Goal: Navigation & Orientation: Find specific page/section

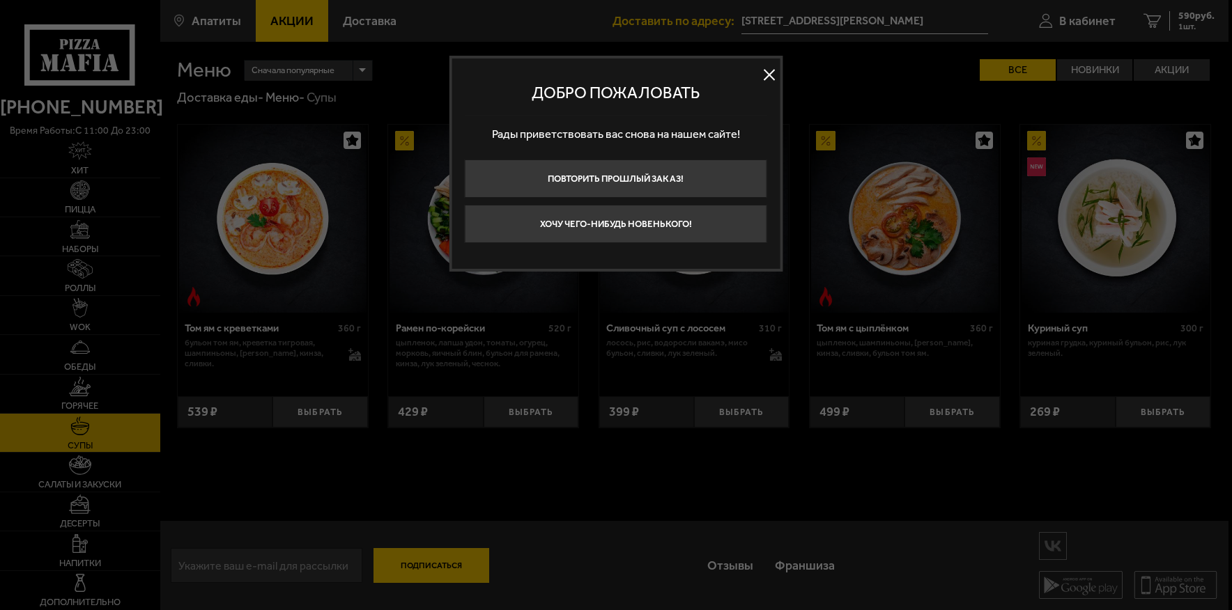
click at [777, 77] on button at bounding box center [769, 75] width 21 height 21
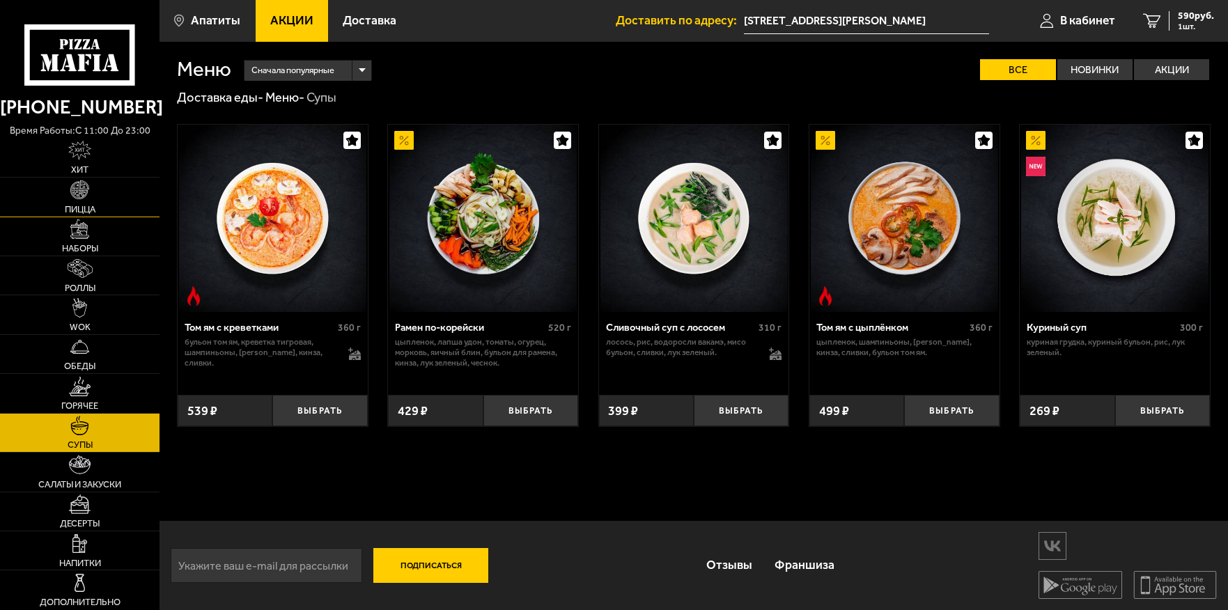
click at [82, 200] on link "Пицца" at bounding box center [80, 197] width 160 height 38
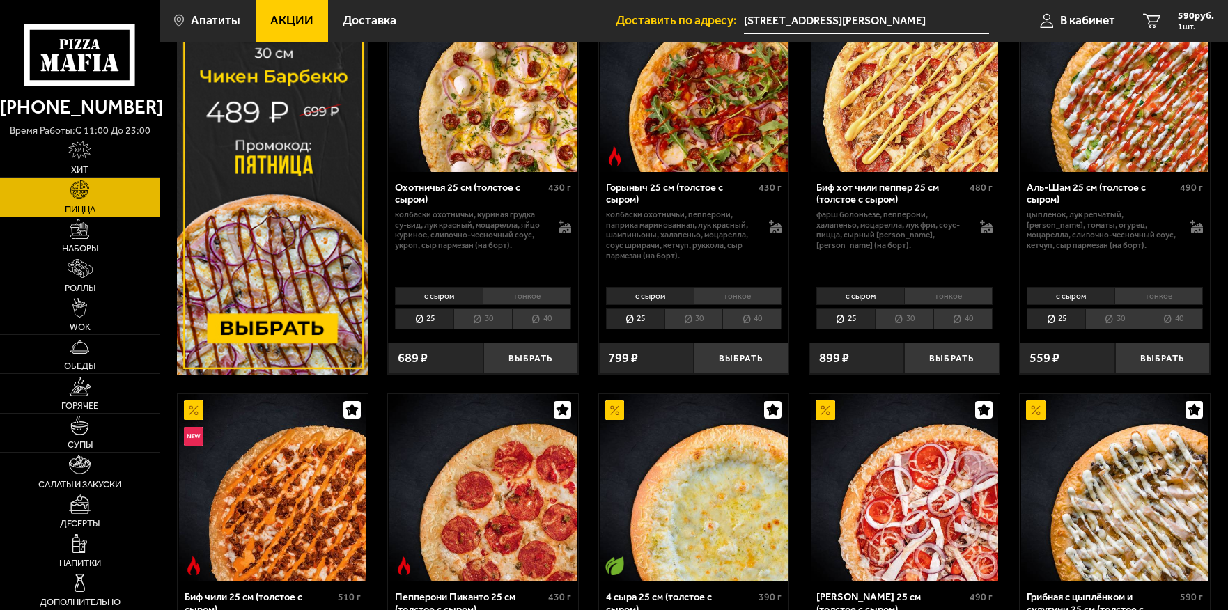
scroll to position [139, 0]
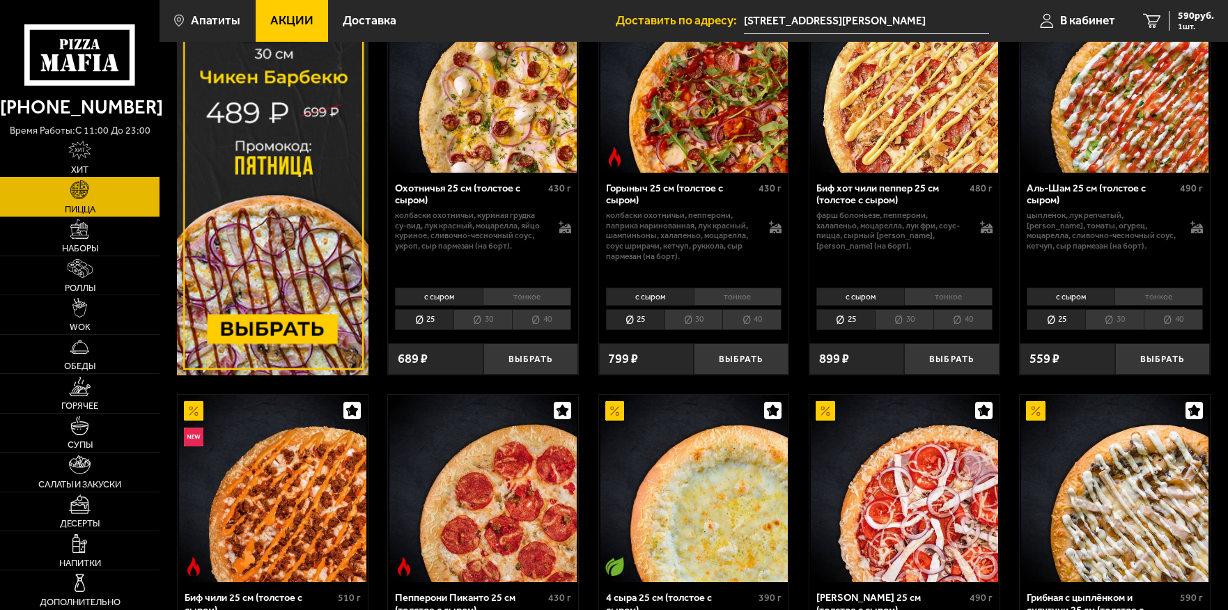
click at [95, 156] on link "Хит" at bounding box center [80, 158] width 160 height 38
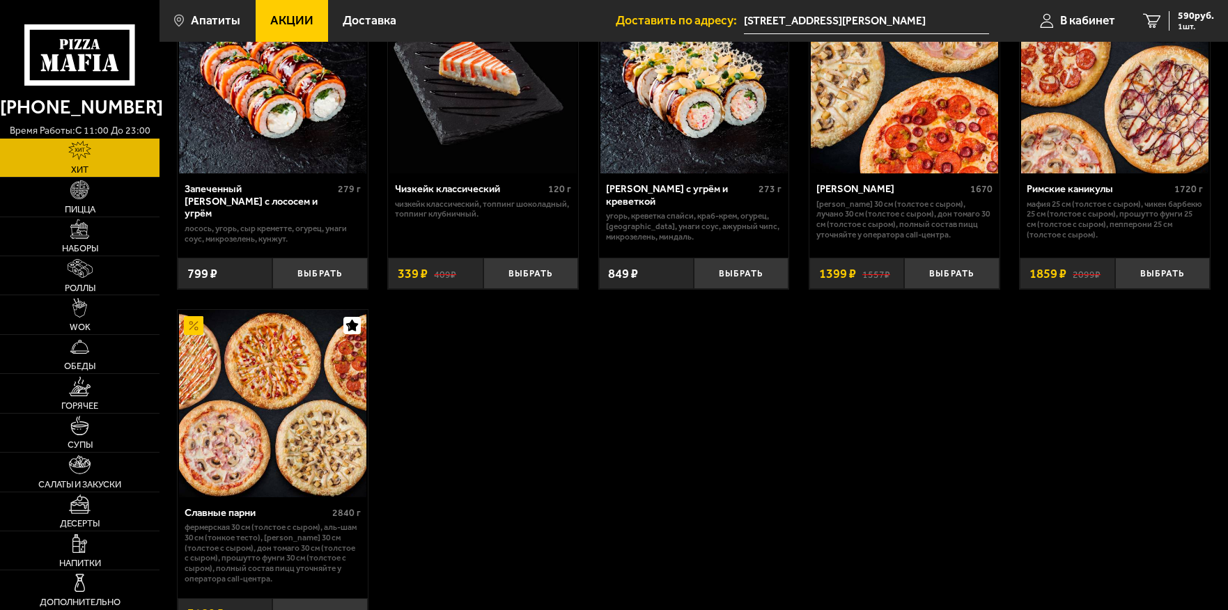
scroll to position [836, 0]
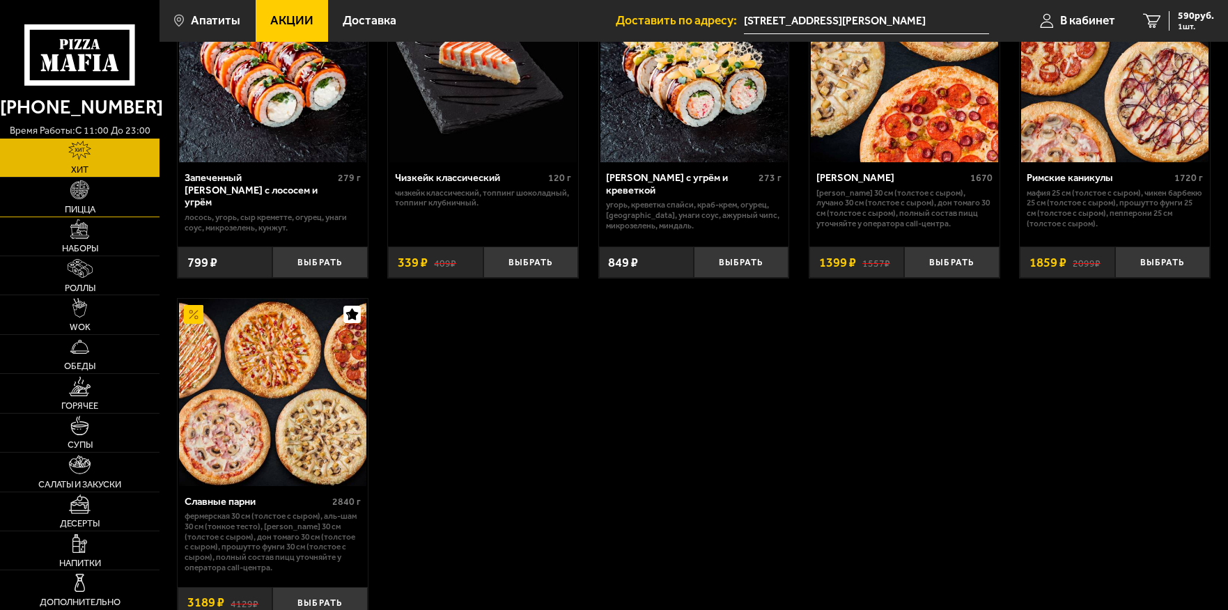
click at [97, 197] on link "Пицца" at bounding box center [80, 197] width 160 height 38
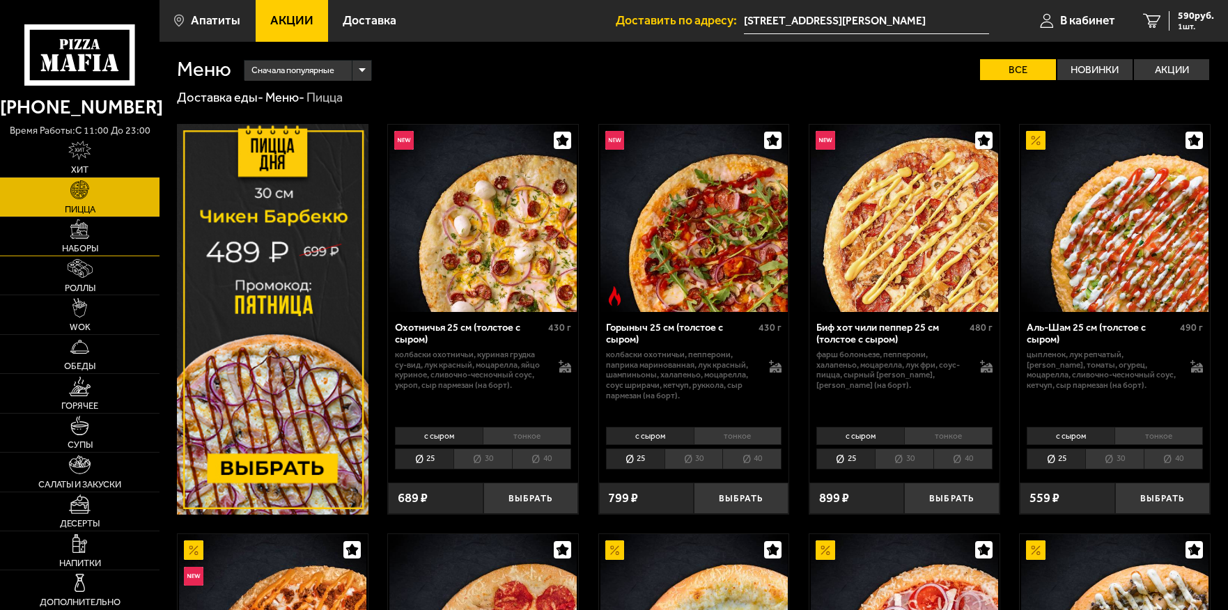
click at [102, 231] on link "Наборы" at bounding box center [80, 236] width 160 height 38
